Goal: Transaction & Acquisition: Purchase product/service

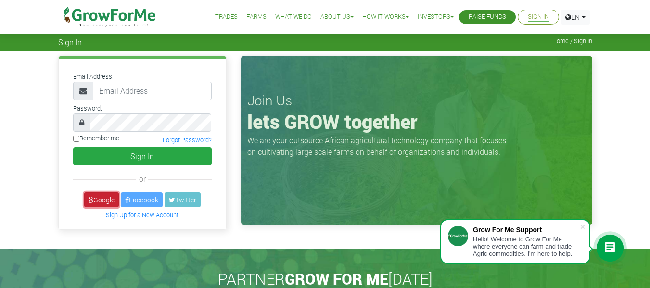
click at [108, 204] on link "Google" at bounding box center [101, 199] width 35 height 15
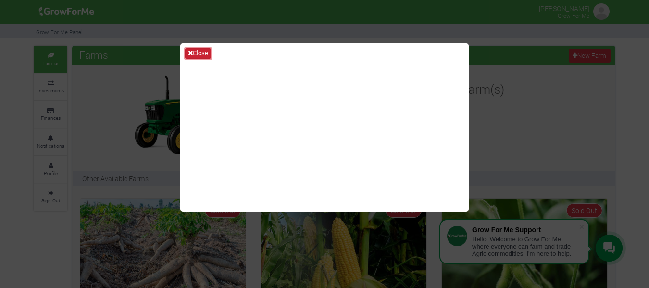
click at [208, 49] on button "Close" at bounding box center [198, 53] width 26 height 11
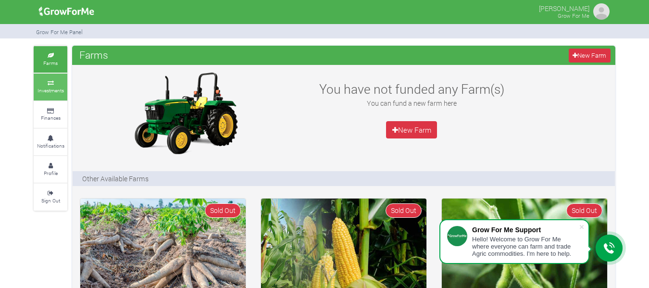
click at [56, 97] on link "Investments" at bounding box center [51, 87] width 34 height 26
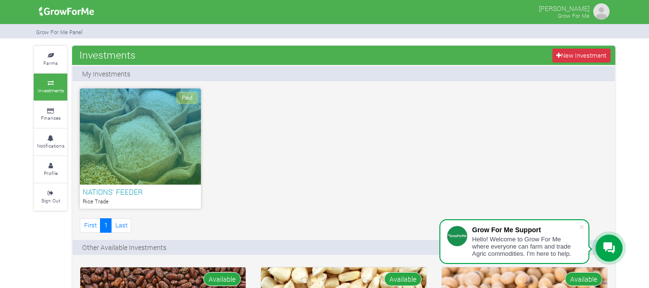
click at [152, 109] on div "Paid" at bounding box center [140, 136] width 121 height 96
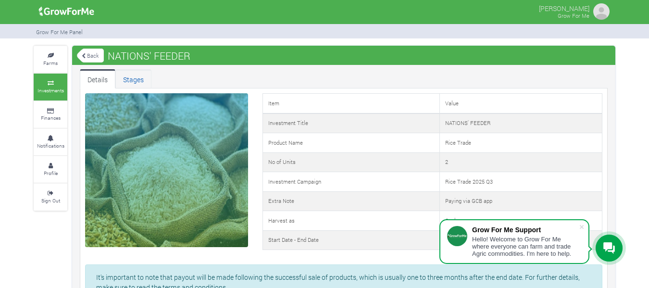
click at [122, 84] on link "Stages" at bounding box center [133, 78] width 36 height 19
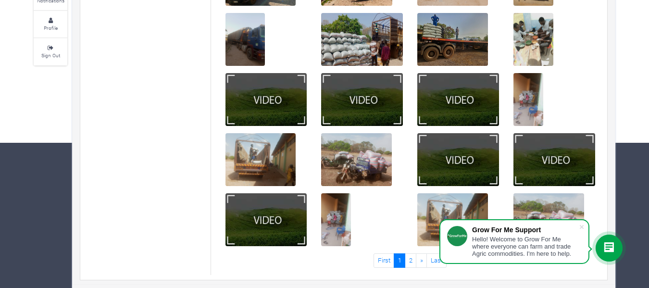
scroll to position [149, 0]
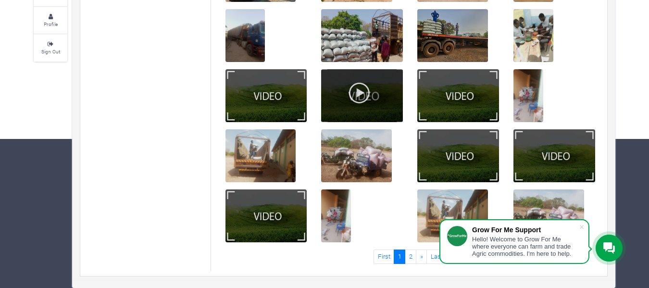
click at [369, 109] on div at bounding box center [362, 95] width 82 height 53
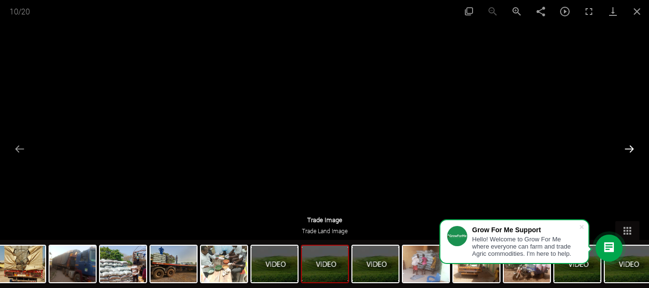
click at [636, 144] on button "Next slide" at bounding box center [629, 148] width 20 height 19
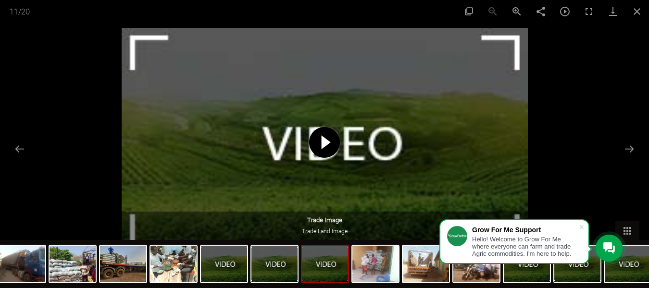
click at [336, 141] on span at bounding box center [324, 142] width 31 height 31
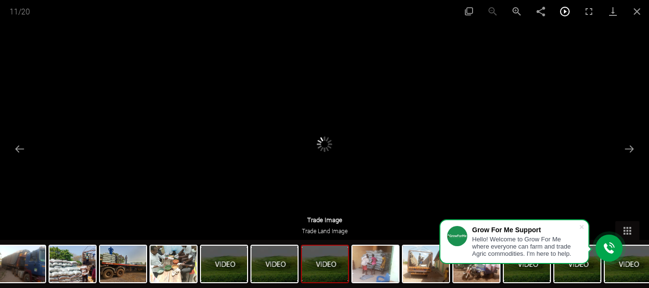
click at [560, 13] on button "Toggle autoplay" at bounding box center [565, 11] width 24 height 23
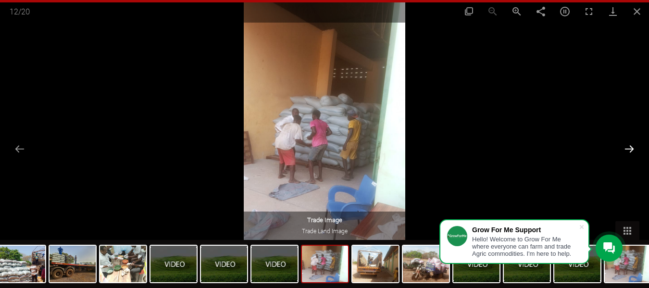
click at [628, 144] on button "Next slide" at bounding box center [629, 148] width 20 height 19
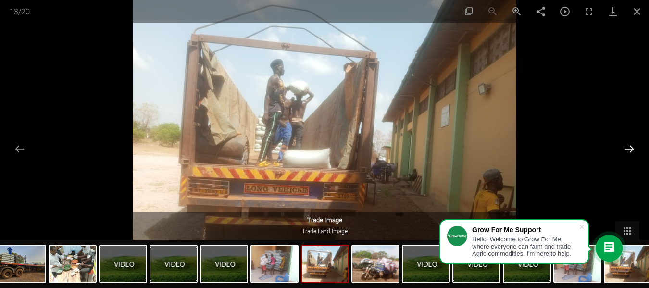
click at [628, 144] on button "Next slide" at bounding box center [629, 148] width 20 height 19
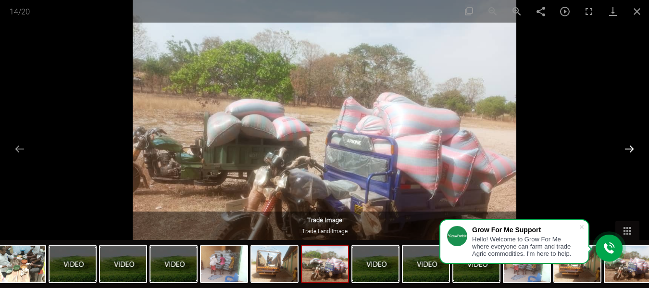
click at [628, 144] on button "Next slide" at bounding box center [629, 148] width 20 height 19
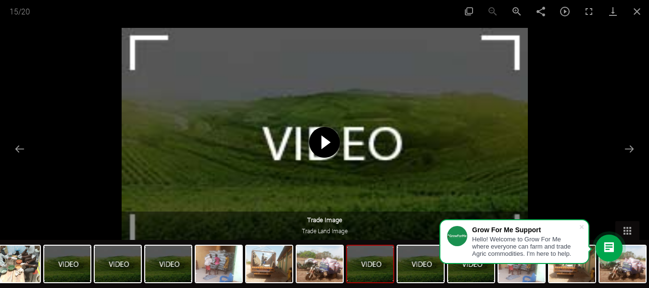
click at [323, 138] on span at bounding box center [324, 142] width 31 height 31
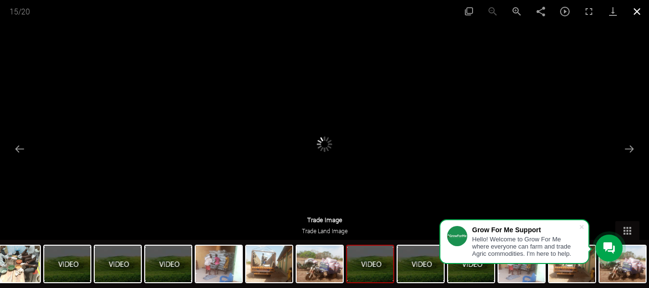
click at [643, 8] on button "Close gallery" at bounding box center [637, 11] width 24 height 23
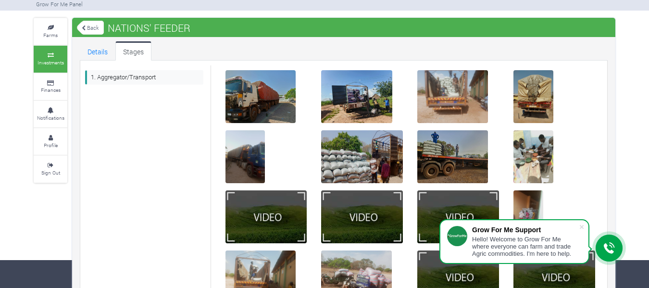
scroll to position [0, 0]
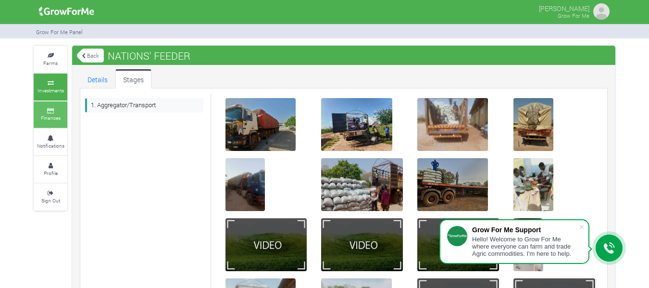
click at [46, 120] on small "Finances" at bounding box center [51, 117] width 20 height 7
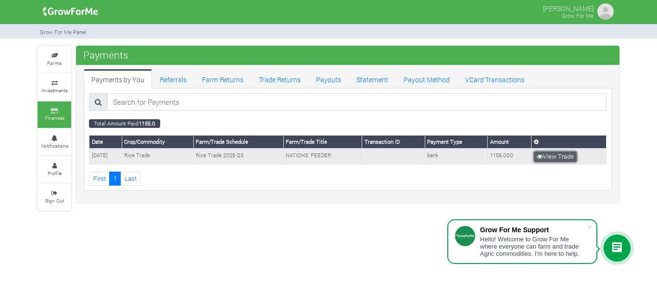
click at [550, 160] on link "View Trade" at bounding box center [555, 156] width 43 height 11
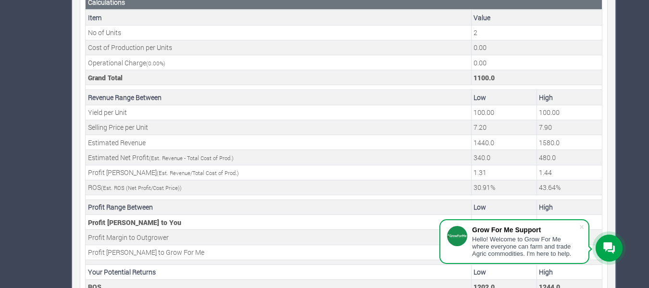
scroll to position [380, 0]
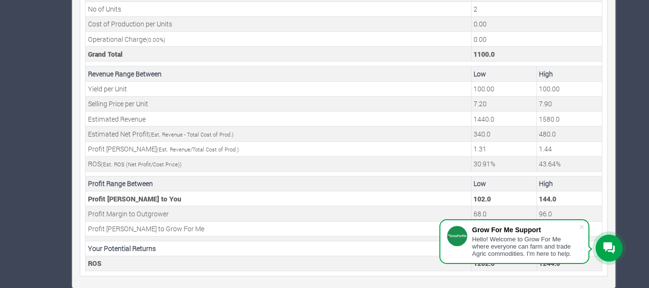
click at [583, 222] on div "Grow For Me Support Hello! Welcome to Grow For Me where everyone can farm and t…" at bounding box center [514, 241] width 150 height 45
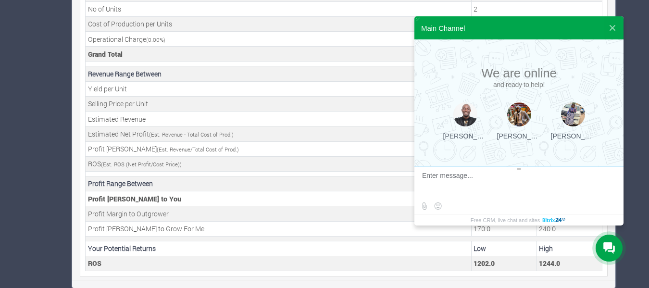
click at [609, 27] on button at bounding box center [612, 27] width 17 height 23
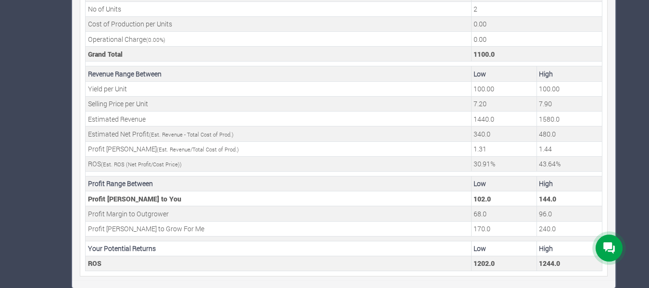
click at [617, 238] on div at bounding box center [609, 248] width 27 height 27
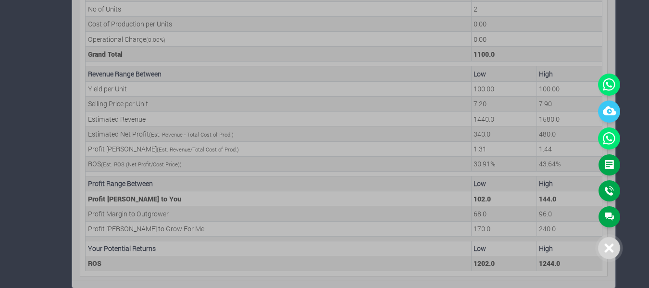
click at [639, 136] on div at bounding box center [324, 144] width 649 height 288
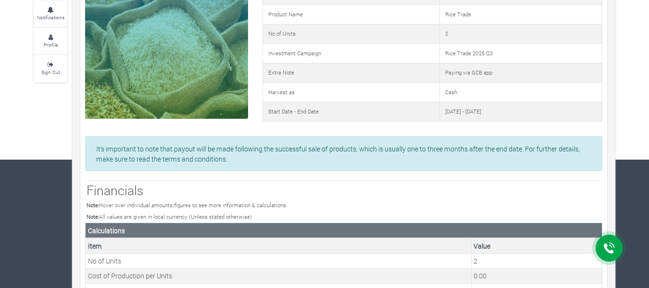
scroll to position [0, 0]
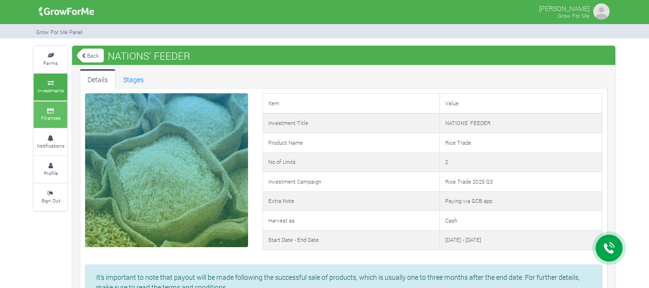
click at [47, 121] on small "Finances" at bounding box center [51, 117] width 20 height 7
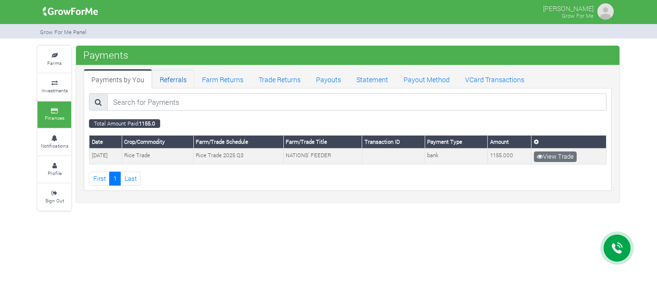
click at [176, 85] on link "Referrals" at bounding box center [173, 78] width 42 height 19
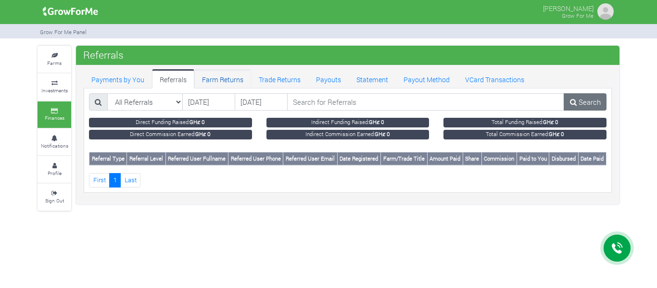
click at [197, 77] on link "Farm Returns" at bounding box center [222, 78] width 57 height 19
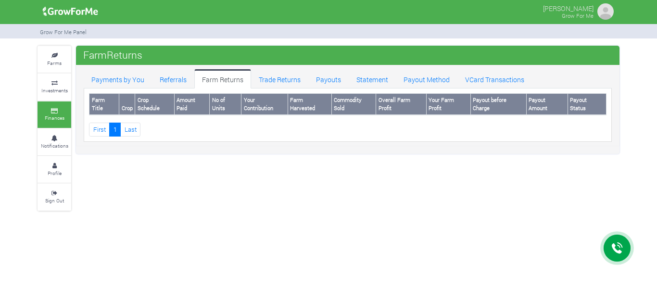
click at [205, 82] on link "Farm Returns" at bounding box center [222, 78] width 57 height 19
click at [264, 78] on link "Trade Returns" at bounding box center [279, 78] width 57 height 19
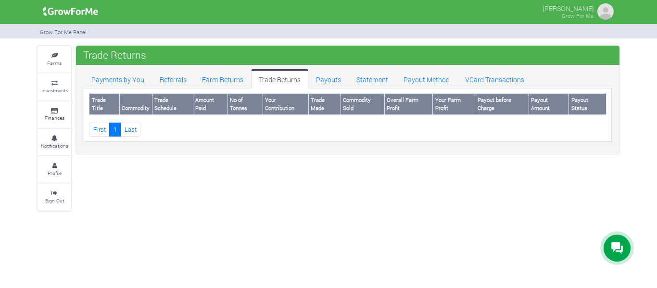
click at [292, 74] on link "Trade Returns" at bounding box center [279, 78] width 57 height 19
click at [309, 75] on link "Payouts" at bounding box center [328, 78] width 40 height 19
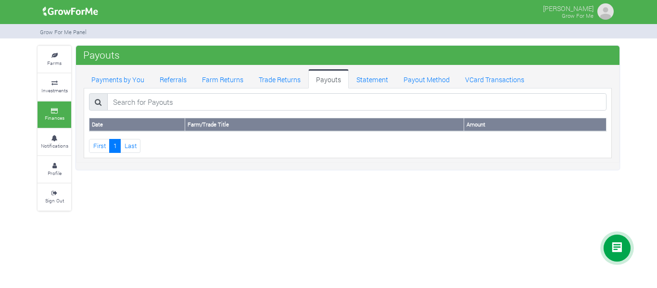
click at [341, 77] on link "Payouts" at bounding box center [328, 78] width 40 height 19
click at [351, 79] on link "Statement" at bounding box center [372, 78] width 47 height 19
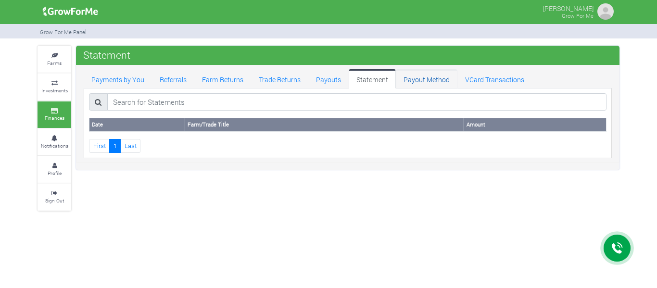
click at [404, 76] on link "Payout Method" at bounding box center [427, 78] width 62 height 19
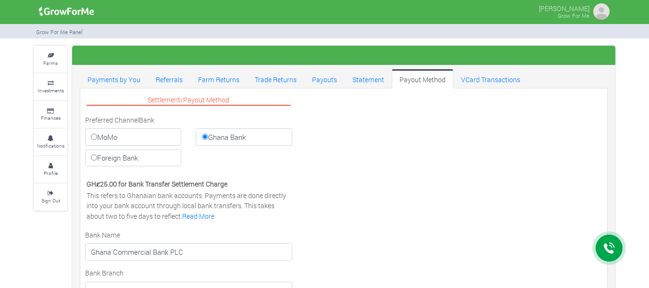
select select "GHS"
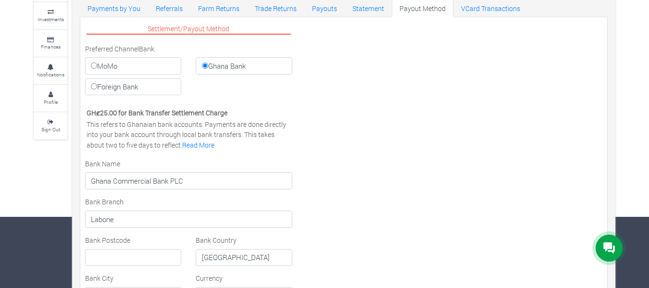
scroll to position [76, 0]
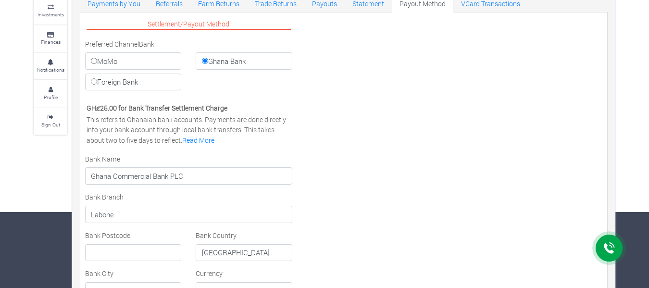
click at [125, 53] on label "MoMo" at bounding box center [133, 60] width 96 height 17
click at [97, 58] on input "MoMo" at bounding box center [94, 61] width 6 height 6
radio input "true"
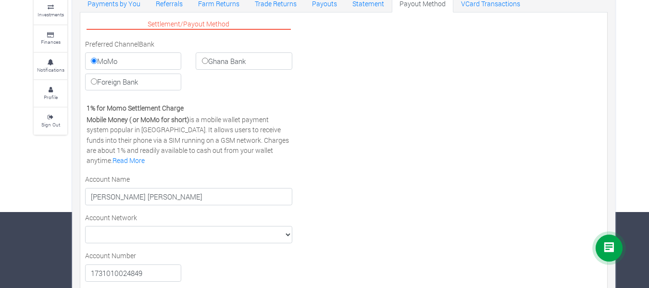
click at [244, 55] on label "Ghana Bank" at bounding box center [244, 60] width 96 height 17
click at [208, 58] on input "Ghana Bank" at bounding box center [205, 61] width 6 height 6
radio input "true"
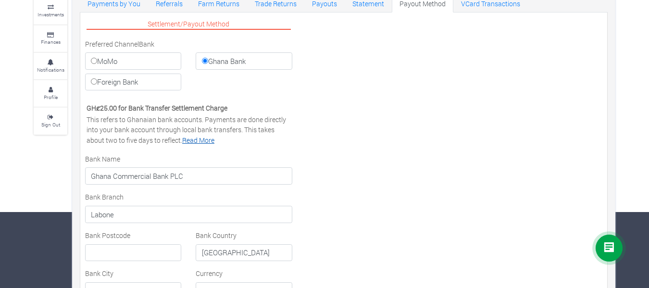
click at [205, 140] on link "Read More" at bounding box center [198, 140] width 32 height 9
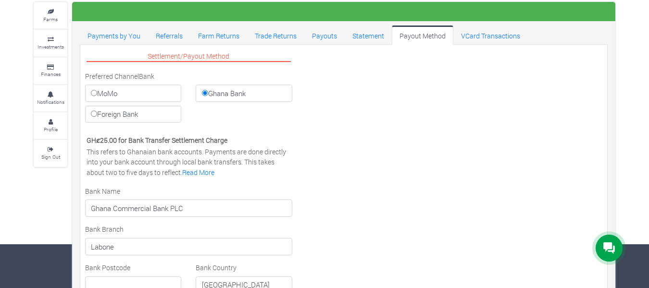
scroll to position [44, 0]
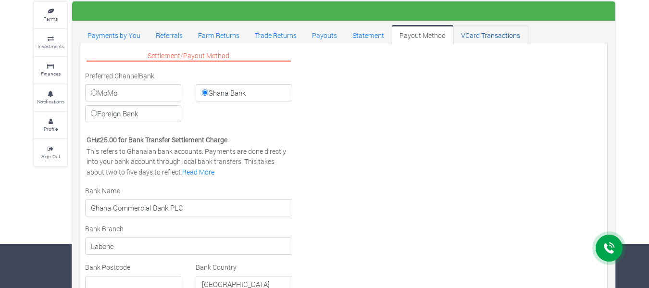
click at [474, 36] on link "VCard Transactions" at bounding box center [490, 34] width 75 height 19
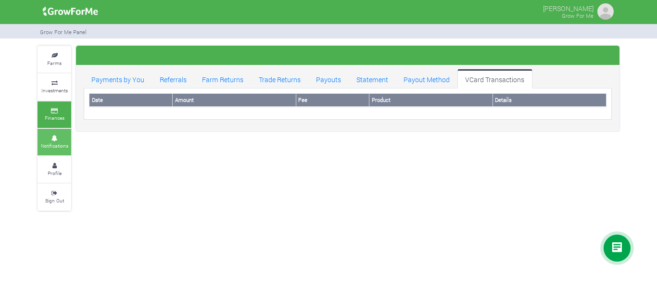
click at [53, 147] on small "Notifications" at bounding box center [54, 145] width 27 height 7
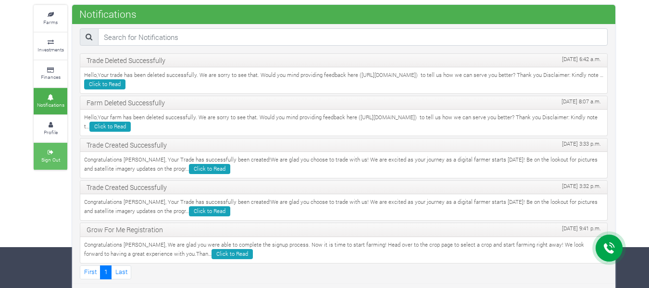
scroll to position [44, 0]
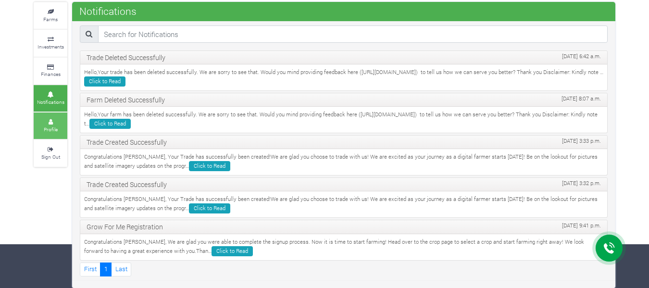
click at [58, 119] on link "Profile" at bounding box center [51, 126] width 34 height 26
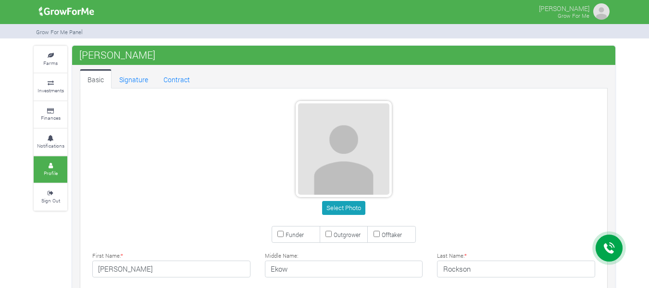
type input "27 746 0769"
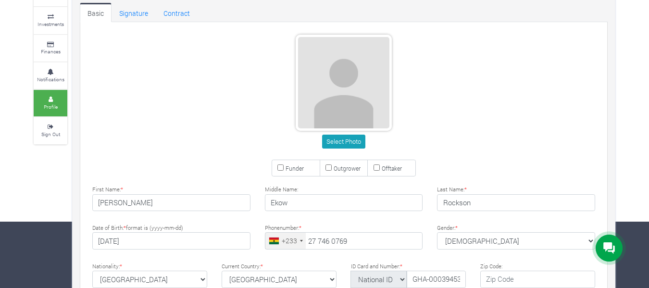
scroll to position [65, 0]
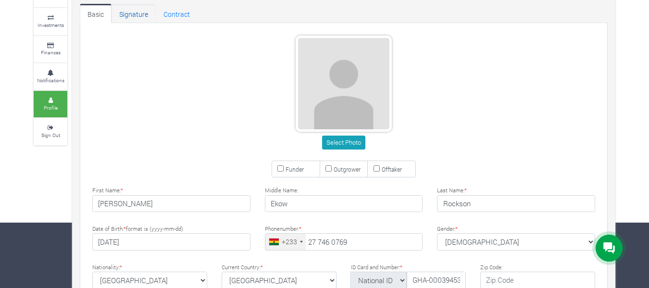
click at [121, 8] on link "Signature" at bounding box center [134, 13] width 44 height 19
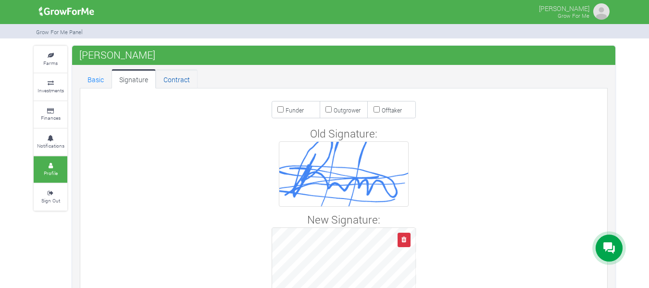
click at [188, 73] on link "Contract" at bounding box center [177, 78] width 42 height 19
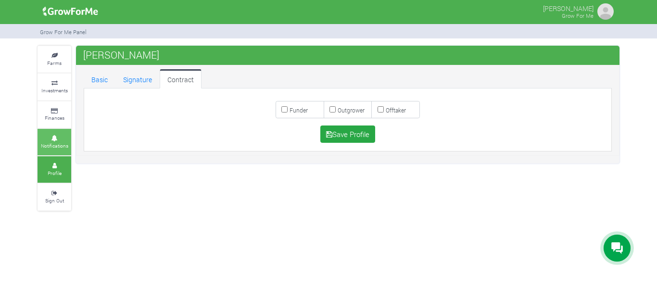
click at [62, 135] on link "Notifications" at bounding box center [55, 142] width 34 height 26
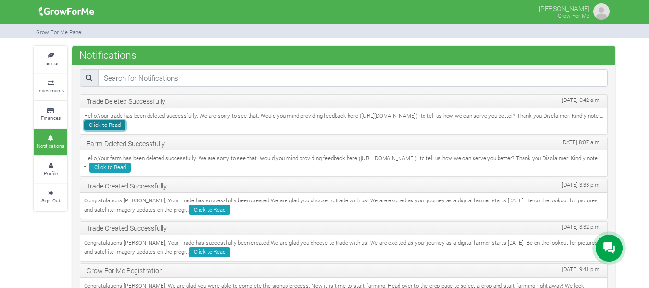
click at [125, 126] on link "Click to Read" at bounding box center [104, 125] width 41 height 10
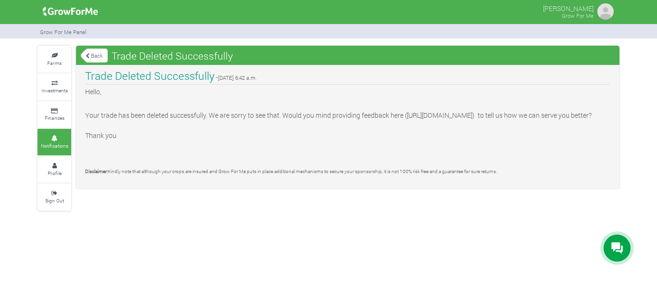
click at [89, 57] on icon at bounding box center [88, 55] width 4 height 5
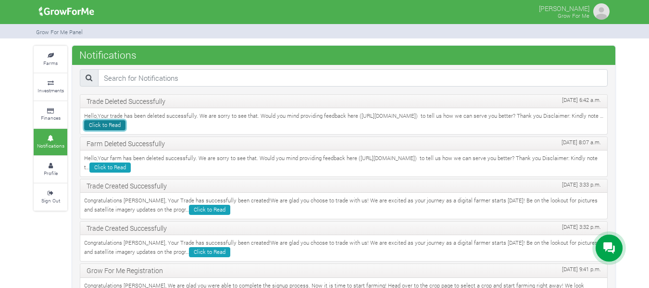
click at [125, 123] on link "Click to Read" at bounding box center [104, 125] width 41 height 10
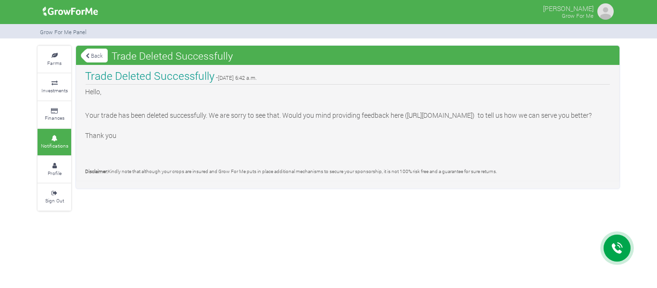
click at [91, 53] on link "Back" at bounding box center [94, 56] width 27 height 16
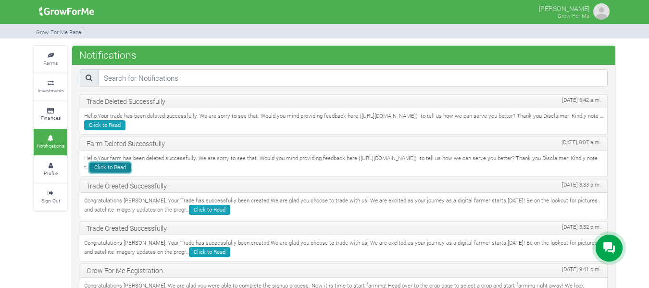
click at [131, 170] on link "Click to Read" at bounding box center [109, 168] width 41 height 10
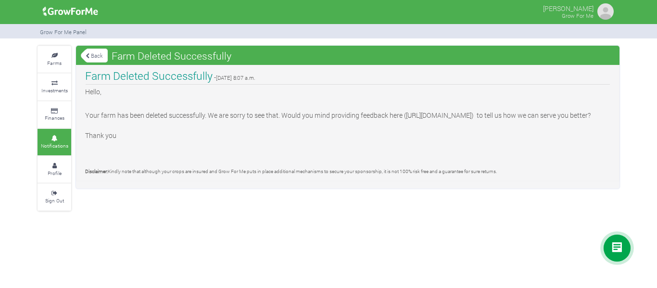
click at [88, 56] on icon at bounding box center [88, 55] width 4 height 5
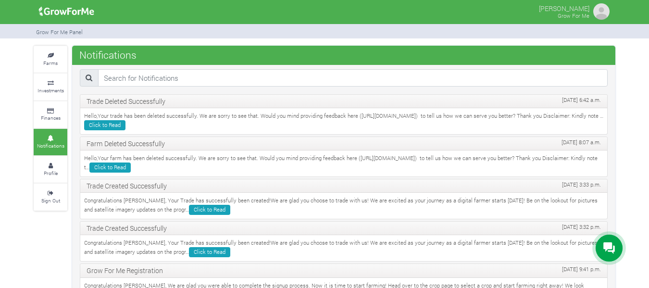
scroll to position [44, 0]
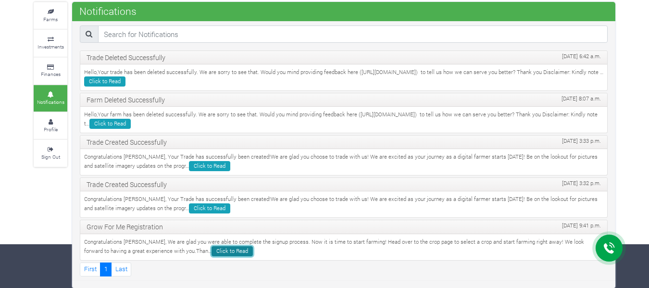
click at [212, 248] on link "Click to Read" at bounding box center [232, 251] width 41 height 10
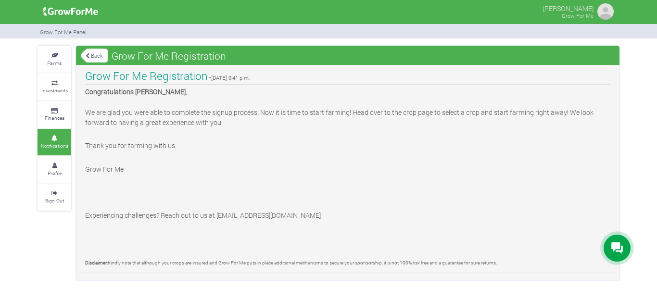
click at [656, 254] on div "Farms Investments Finances Notifications Profile Sign Out Back Grow For Me Regi…" at bounding box center [328, 163] width 657 height 234
click at [88, 50] on link "Back" at bounding box center [94, 56] width 27 height 16
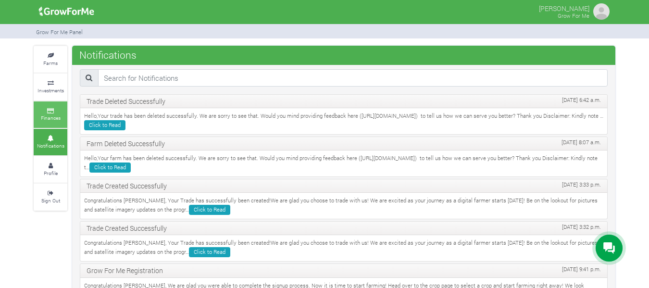
click at [59, 109] on icon at bounding box center [50, 111] width 29 height 5
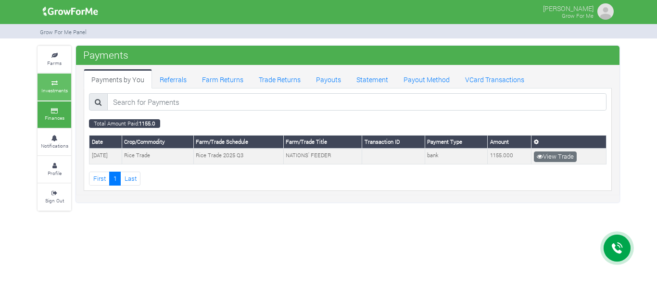
click at [59, 79] on link "Investments" at bounding box center [55, 87] width 34 height 26
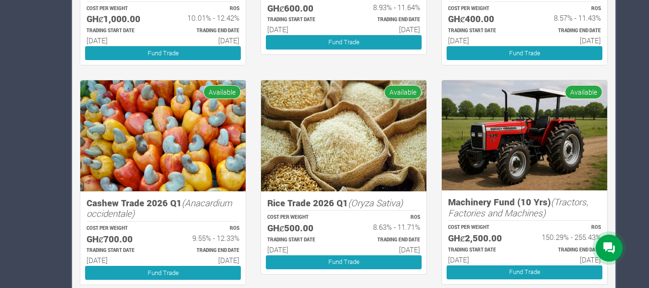
scroll to position [384, 0]
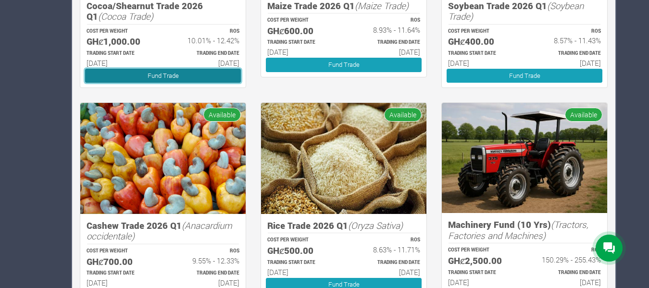
click at [157, 79] on link "Fund Trade" at bounding box center [163, 76] width 156 height 14
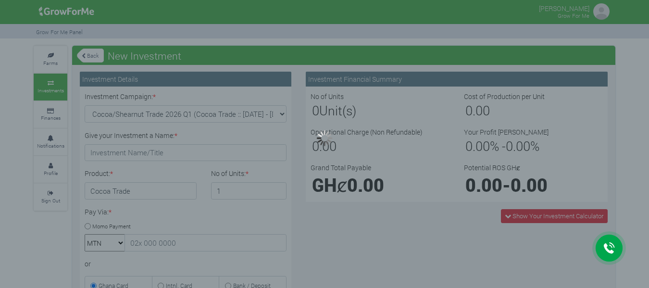
type input "1"
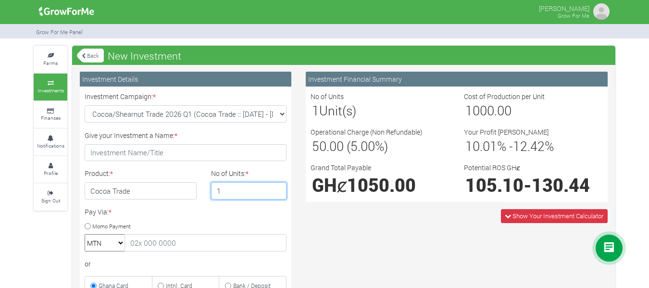
click at [226, 198] on input "1" at bounding box center [249, 190] width 76 height 17
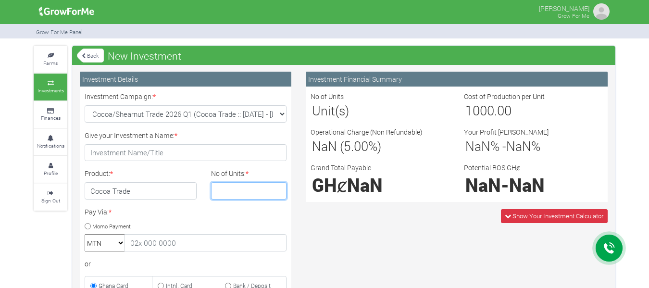
type input "2"
type input "1"
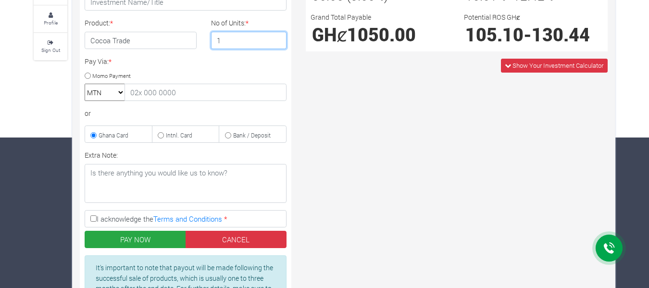
scroll to position [154, 0]
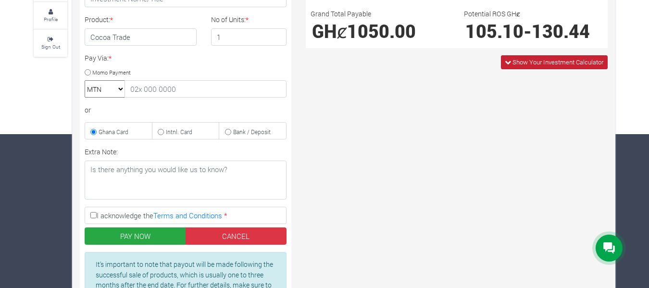
click at [522, 56] on span "Show Your Investment Calculator" at bounding box center [554, 62] width 107 height 14
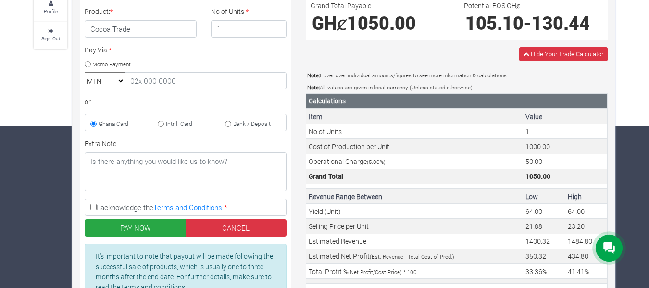
scroll to position [0, 0]
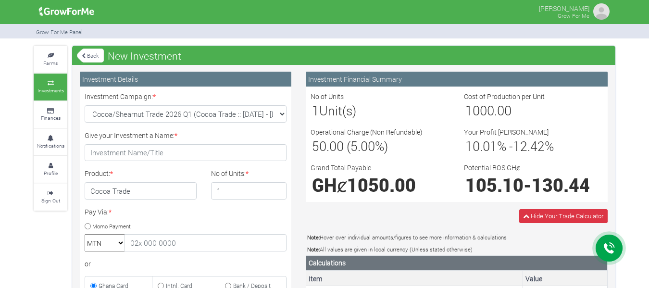
click at [97, 52] on link "Back" at bounding box center [90, 56] width 27 height 16
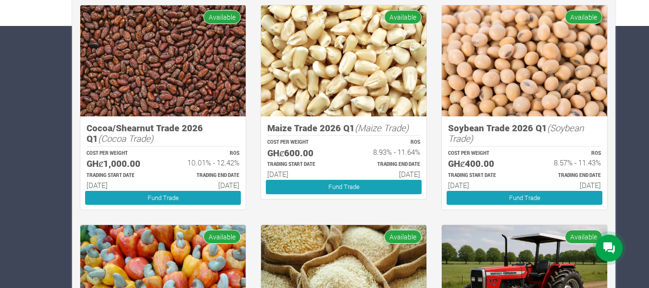
scroll to position [265, 0]
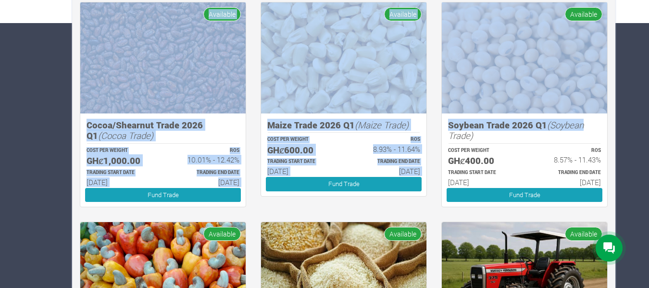
drag, startPoint x: 648, startPoint y: 124, endPoint x: 651, endPoint y: 178, distance: 54.4
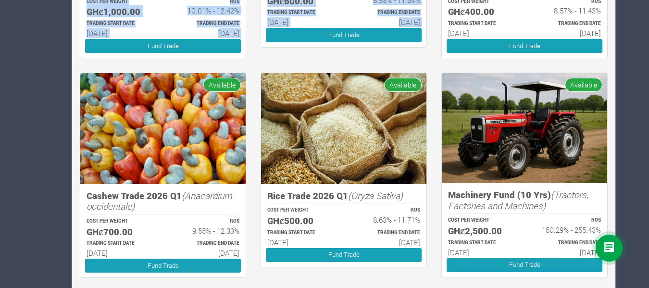
scroll to position [416, 0]
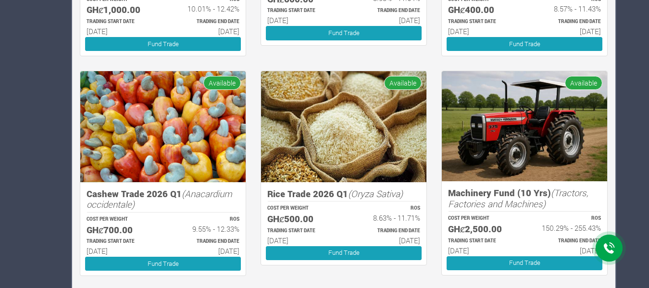
click at [617, 170] on div "Farms Investments Finances Notifications Profile Sign Out Investments New Inves…" at bounding box center [324, 35] width 596 height 811
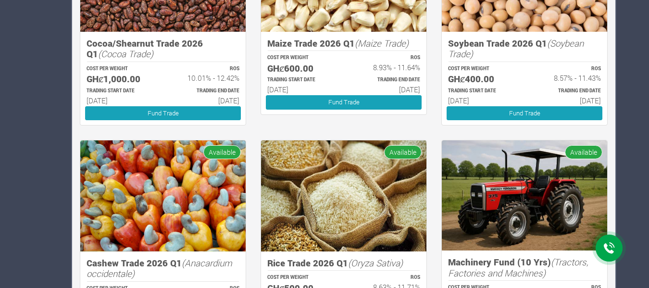
scroll to position [345, 0]
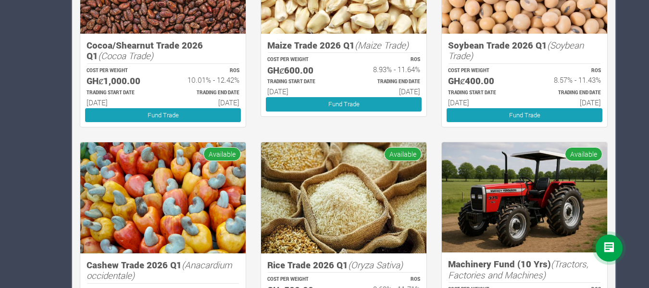
click at [211, 45] on h5 "Cocoa/Shearnut Trade 2026 Q1 (Cocoa Trade)" at bounding box center [163, 51] width 153 height 22
